Goal: Find specific page/section: Find specific page/section

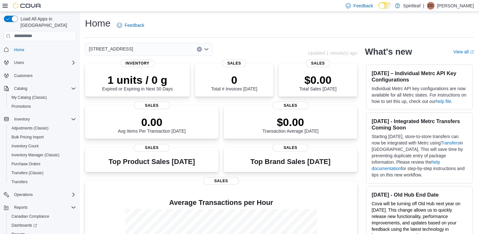
click at [199, 50] on icon "Clear input" at bounding box center [199, 49] width 3 height 3
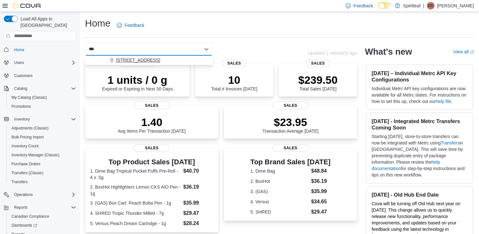
type input "***"
click at [160, 60] on span "[STREET_ADDRESS]" at bounding box center [138, 60] width 44 height 6
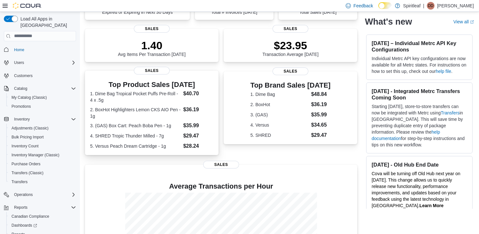
scroll to position [144, 0]
